Goal: Task Accomplishment & Management: Manage account settings

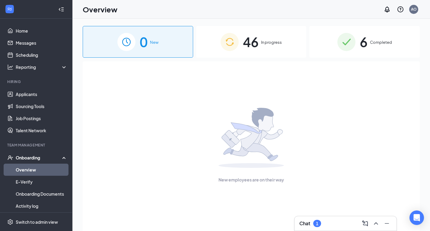
click at [251, 47] on span "46" at bounding box center [251, 41] width 16 height 21
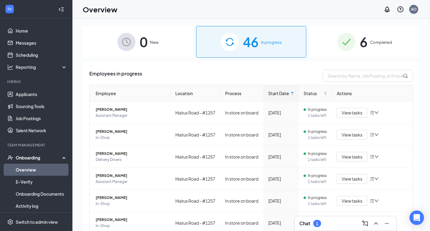
click at [370, 45] on span "Completed" at bounding box center [381, 42] width 22 height 6
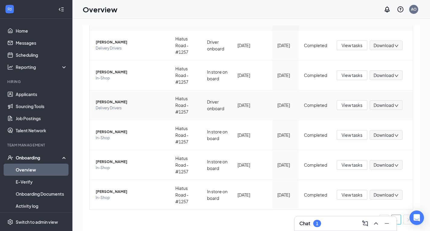
scroll to position [27, 0]
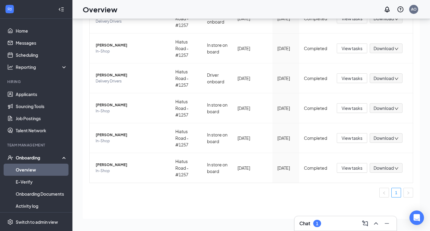
click at [31, 160] on div "Onboarding" at bounding box center [39, 157] width 46 height 6
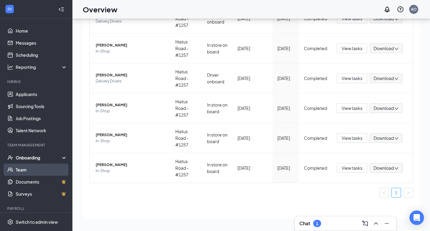
click at [26, 167] on link "Team" at bounding box center [42, 170] width 52 height 12
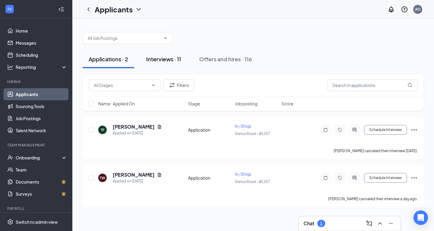
click at [178, 60] on div "Interviews · 11" at bounding box center [163, 59] width 35 height 8
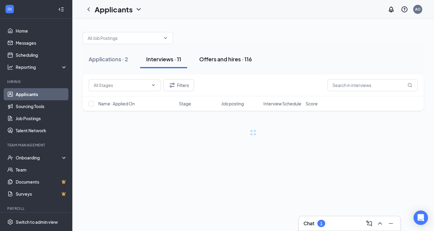
click at [225, 60] on div "Offers and hires · 116" at bounding box center [225, 59] width 53 height 8
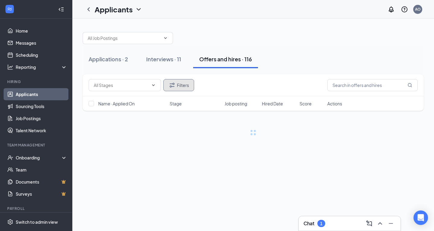
click at [169, 84] on icon "Filter" at bounding box center [172, 84] width 7 height 7
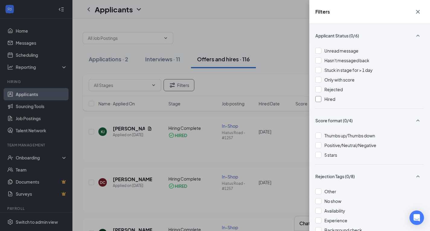
click at [318, 98] on div at bounding box center [318, 99] width 6 height 6
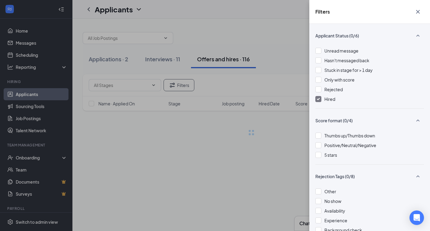
click at [318, 88] on div "Applicant Status (0/6) Unread message Hasn't messaged back Stuck in stage for >…" at bounding box center [369, 127] width 121 height 207
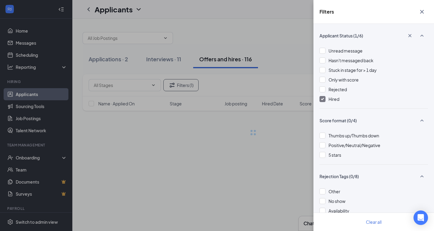
click at [324, 90] on div at bounding box center [323, 89] width 6 height 6
click at [324, 97] on div at bounding box center [323, 99] width 6 height 6
click at [233, 90] on div "Filters Applicant Status (2/6) Unread message Hasn't messaged back Stuck in sta…" at bounding box center [217, 115] width 434 height 231
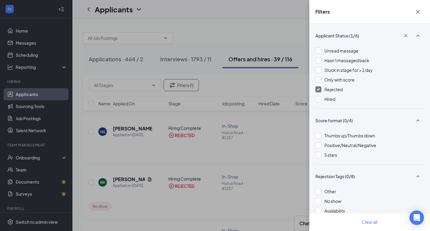
click at [264, 134] on div "Filters Applicant Status (1/6) Unread message Hasn't messaged back Stuck in sta…" at bounding box center [215, 115] width 430 height 231
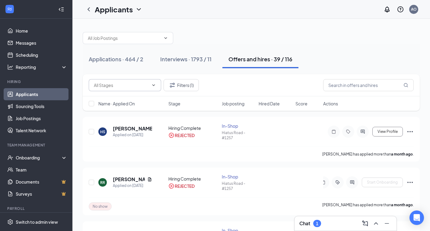
click at [135, 87] on input "text" at bounding box center [121, 85] width 55 height 7
click at [141, 97] on div "Hiring Complete (130)" at bounding box center [125, 99] width 63 height 7
type input "Hiring Complete (130)"
click at [152, 84] on icon "ChevronDown" at bounding box center [153, 85] width 5 height 5
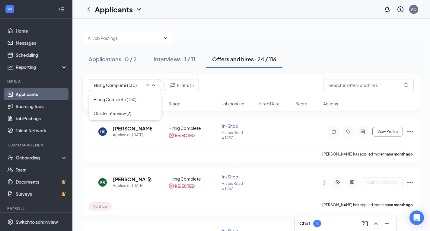
click at [155, 85] on icon "ChevronUp" at bounding box center [153, 85] width 5 height 5
click at [154, 85] on icon "ChevronDown" at bounding box center [153, 85] width 3 height 2
click at [128, 60] on div "Applications · 0 / 2" at bounding box center [113, 59] width 48 height 8
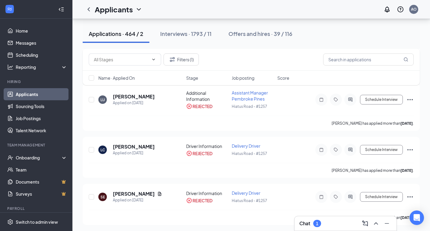
scroll to position [91, 0]
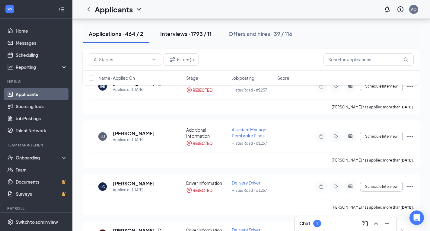
click at [182, 35] on div "Interviews · 1793 / 11" at bounding box center [185, 34] width 51 height 8
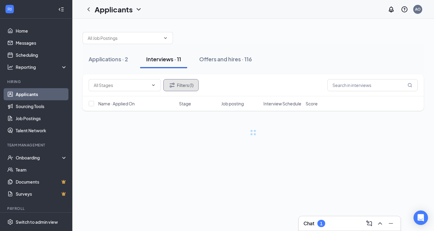
click at [190, 87] on button "Filters (1)" at bounding box center [181, 85] width 35 height 12
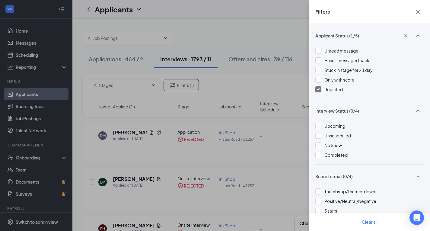
click at [275, 147] on div "Filters Applicant Status (1/5) Unread message Hasn't messaged back Stuck in sta…" at bounding box center [215, 115] width 430 height 231
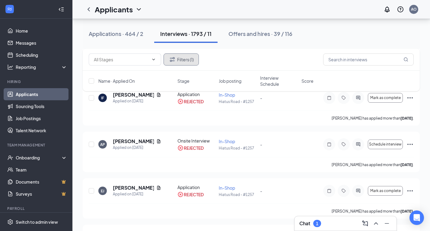
scroll to position [1025, 0]
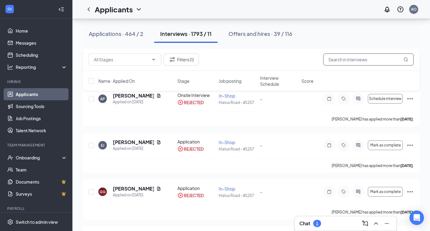
click at [350, 59] on input "text" at bounding box center [368, 59] width 91 height 12
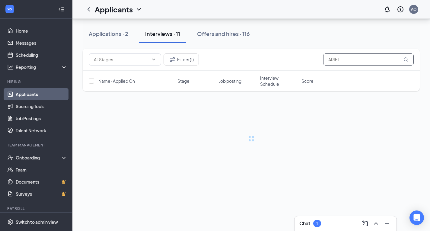
type input "ARIEL"
click at [342, 43] on div "Applications · 2 Interviews · 11 Offers and hires · 116" at bounding box center [251, 34] width 337 height 18
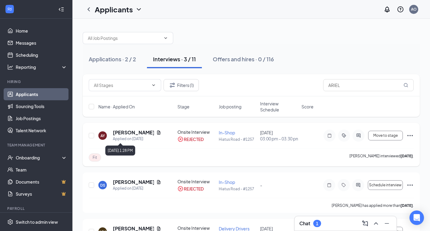
click at [126, 136] on div "Applied on [DATE]" at bounding box center [137, 139] width 48 height 6
click at [136, 130] on div "[PERSON_NAME]" at bounding box center [137, 132] width 48 height 7
click at [136, 131] on div "[PERSON_NAME]" at bounding box center [137, 132] width 48 height 7
click at [129, 134] on h5 "[PERSON_NAME]" at bounding box center [133, 132] width 41 height 7
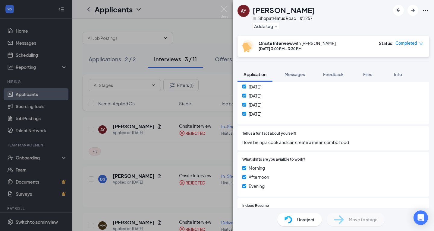
scroll to position [272, 0]
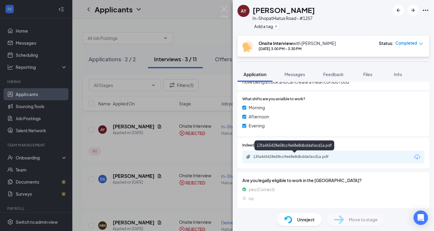
click at [289, 158] on div "13fa465428e58cc9e68e8dbddafacd1a.pdf" at bounding box center [295, 156] width 84 height 5
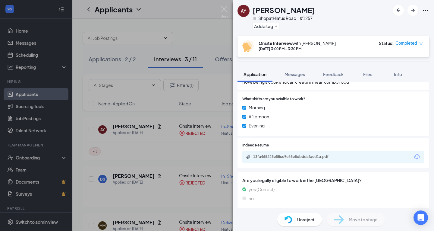
click at [304, 219] on span "Unreject" at bounding box center [305, 219] width 17 height 7
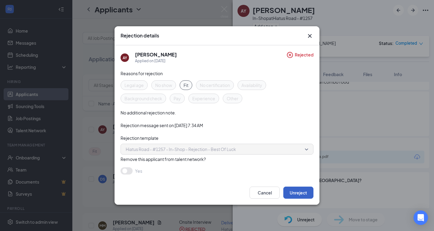
click at [303, 195] on button "Unreject" at bounding box center [299, 192] width 30 height 12
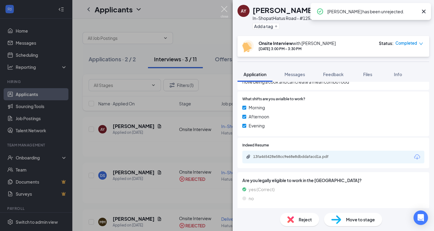
click at [222, 10] on img at bounding box center [225, 12] width 8 height 12
